Goal: Transaction & Acquisition: Download file/media

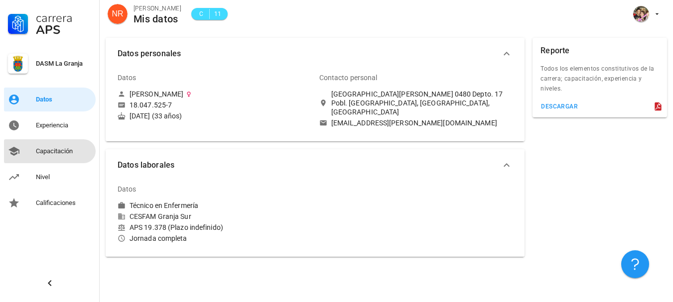
click at [51, 154] on div "Capacitación" at bounding box center [64, 151] width 56 height 8
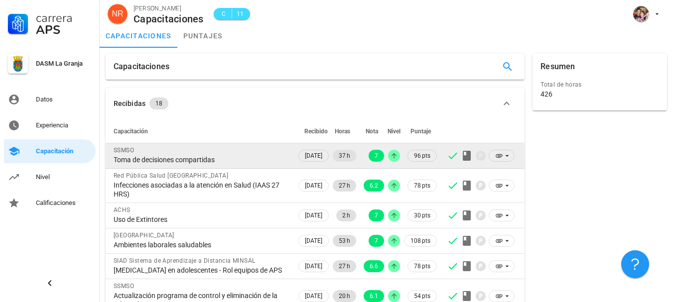
scroll to position [50, 0]
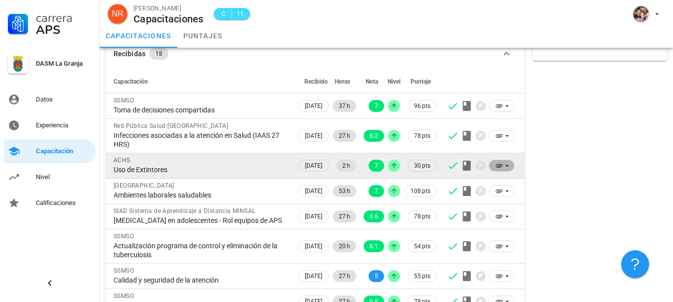
click at [503, 168] on icon at bounding box center [507, 166] width 8 height 8
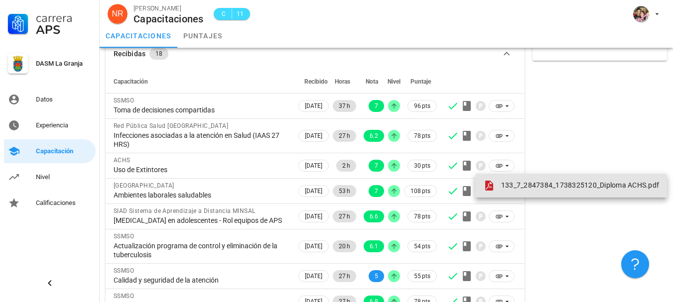
click at [514, 182] on span "133_7_2847384_1738325120_Diploma ACHS.pdf" at bounding box center [580, 185] width 158 height 8
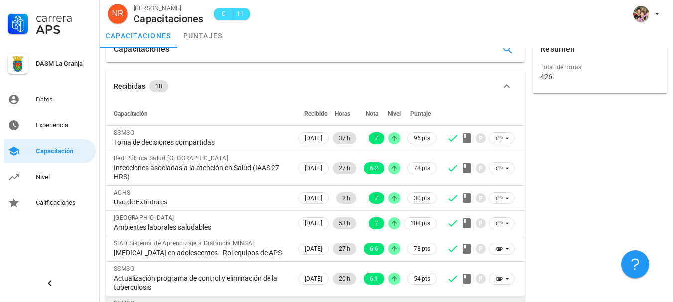
scroll to position [0, 0]
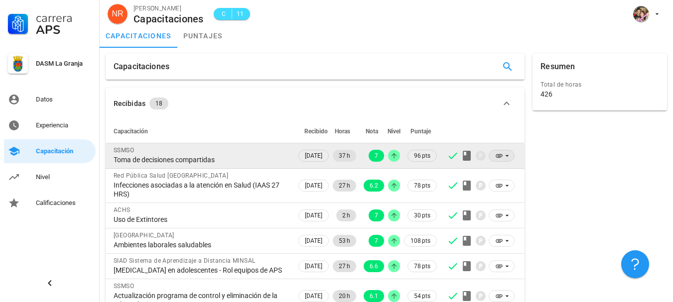
click at [497, 155] on icon at bounding box center [499, 156] width 8 height 8
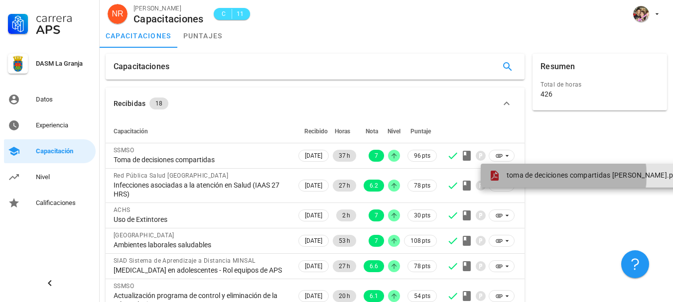
click at [544, 176] on span "toma de deciciones compartidas [PERSON_NAME].pdf" at bounding box center [593, 175] width 173 height 8
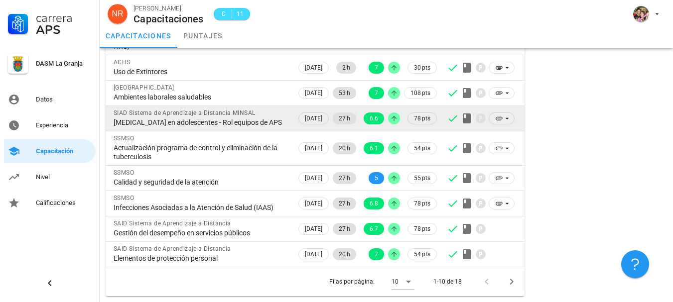
scroll to position [166, 0]
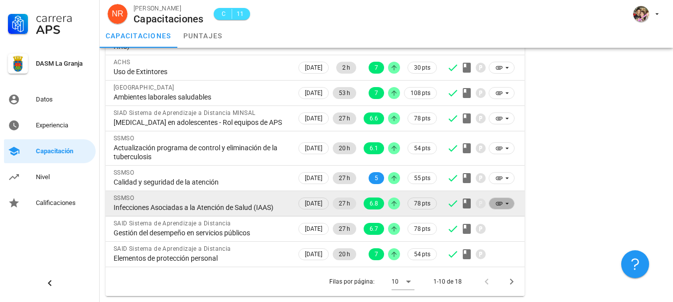
click at [498, 202] on icon at bounding box center [499, 203] width 6 height 3
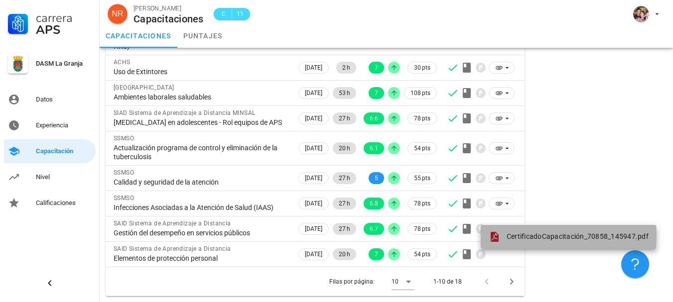
click at [513, 233] on span "CertificadoCapacitación_70858_145947.pdf" at bounding box center [578, 237] width 142 height 8
